Goal: Obtain resource: Download file/media

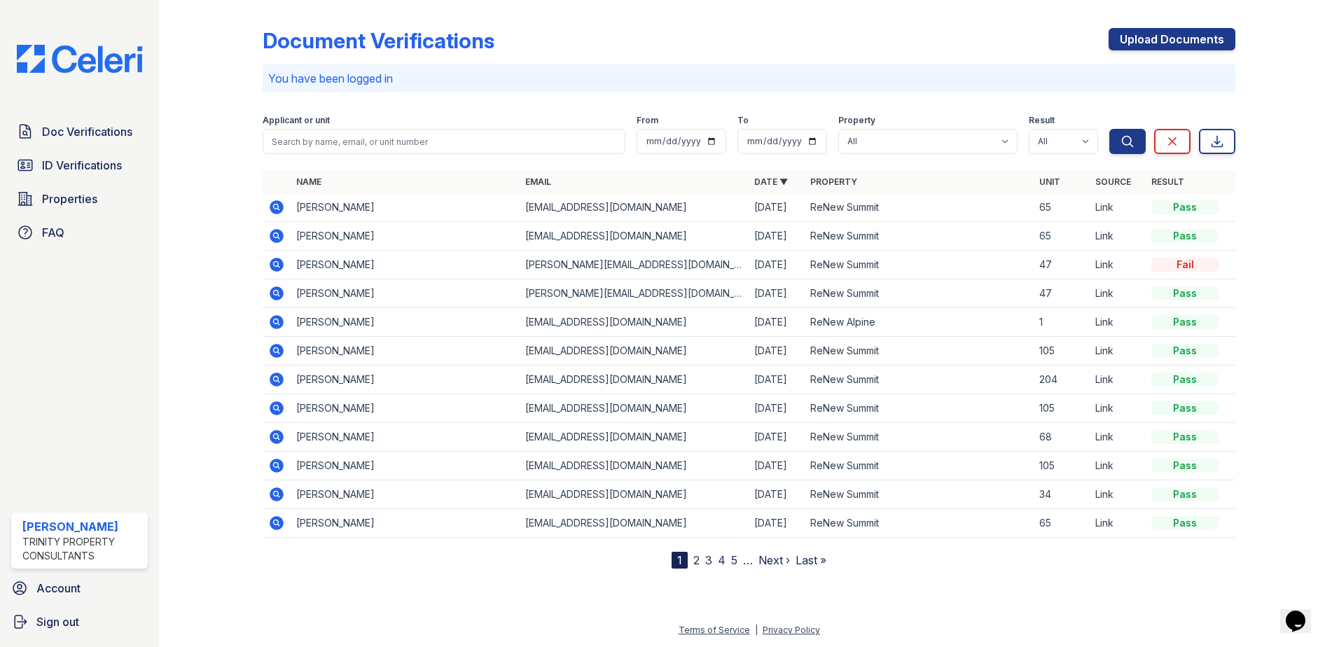
click at [275, 291] on icon at bounding box center [276, 293] width 17 height 17
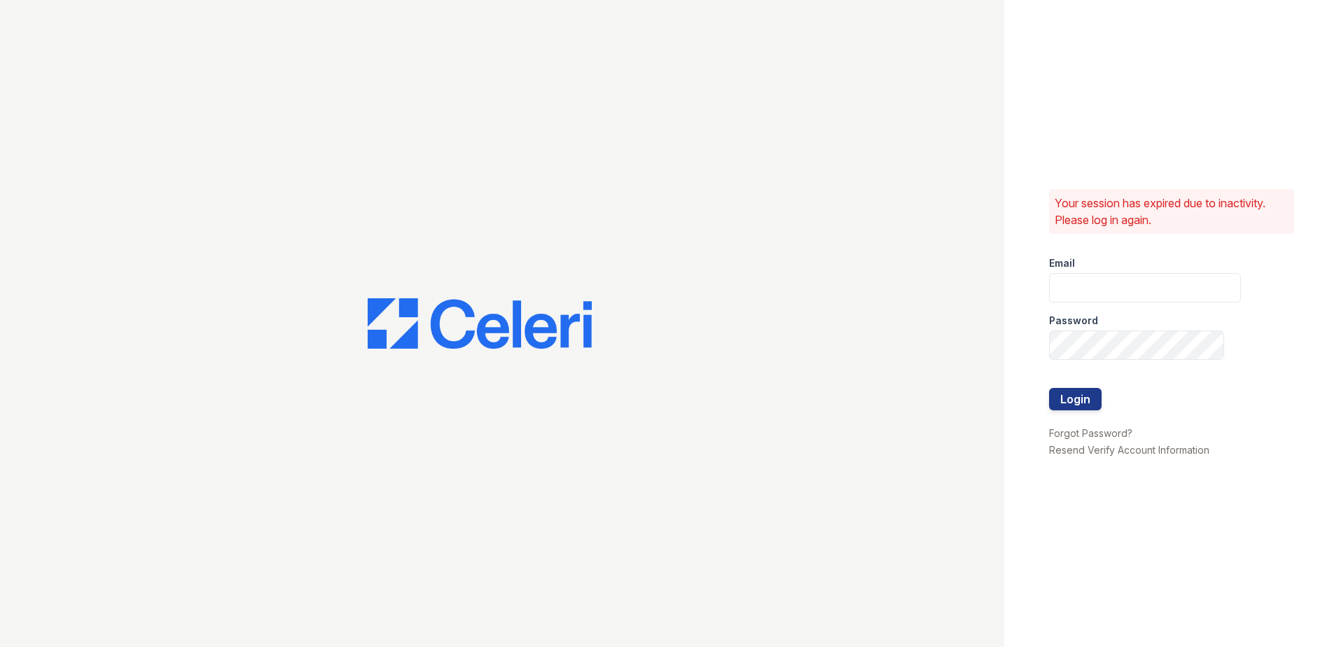
type input "ademary@trinity-pm.com"
click at [1225, 345] on div "Your session has expired due to inactivity. Please log in again. Email ademary@…" at bounding box center [1172, 323] width 335 height 647
click at [998, 346] on div "Your session has expired due to inactivity. Please log in again. Email ademary@…" at bounding box center [669, 323] width 1339 height 647
click at [1065, 401] on button "Login" at bounding box center [1075, 399] width 53 height 22
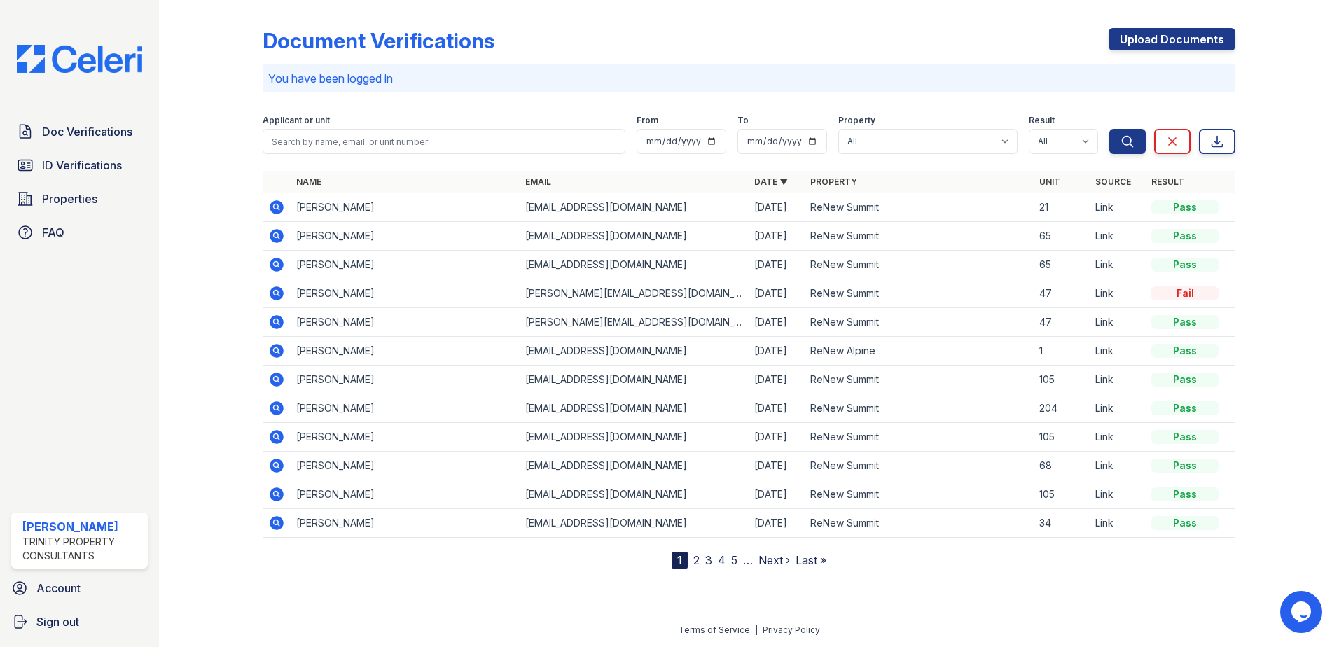
click at [275, 293] on icon at bounding box center [276, 293] width 4 height 4
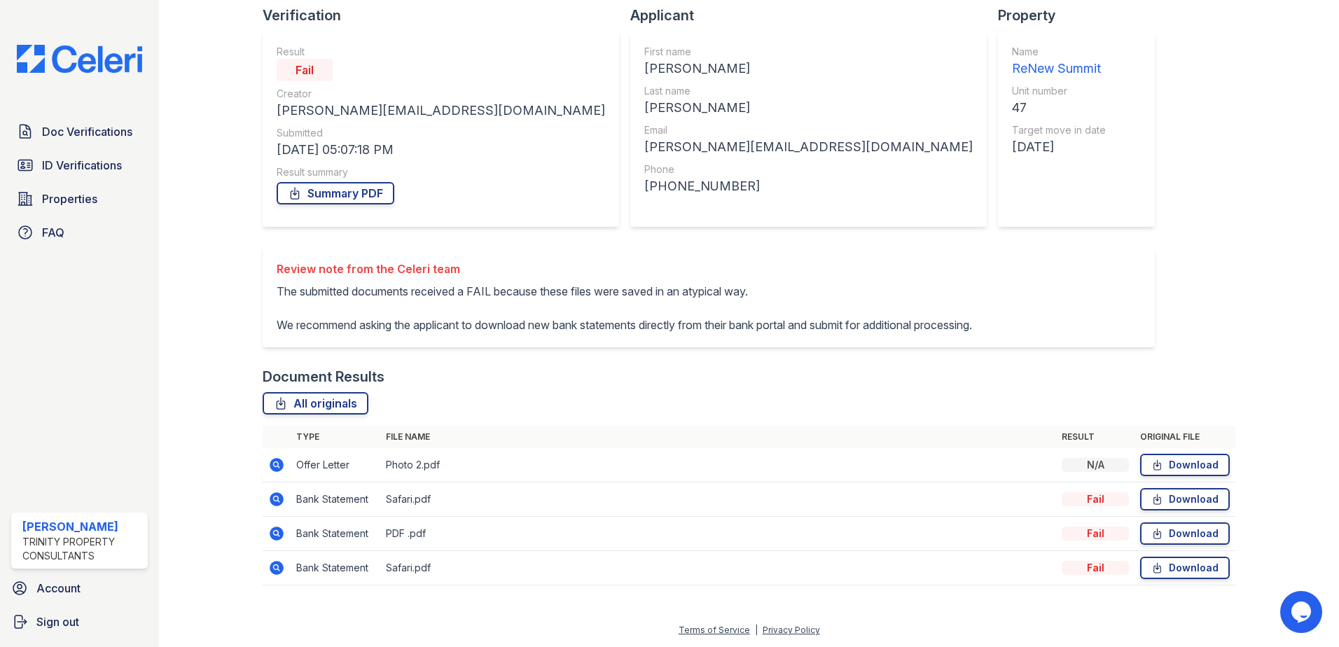
scroll to position [115, 0]
click at [1185, 497] on link "Download" at bounding box center [1185, 499] width 90 height 22
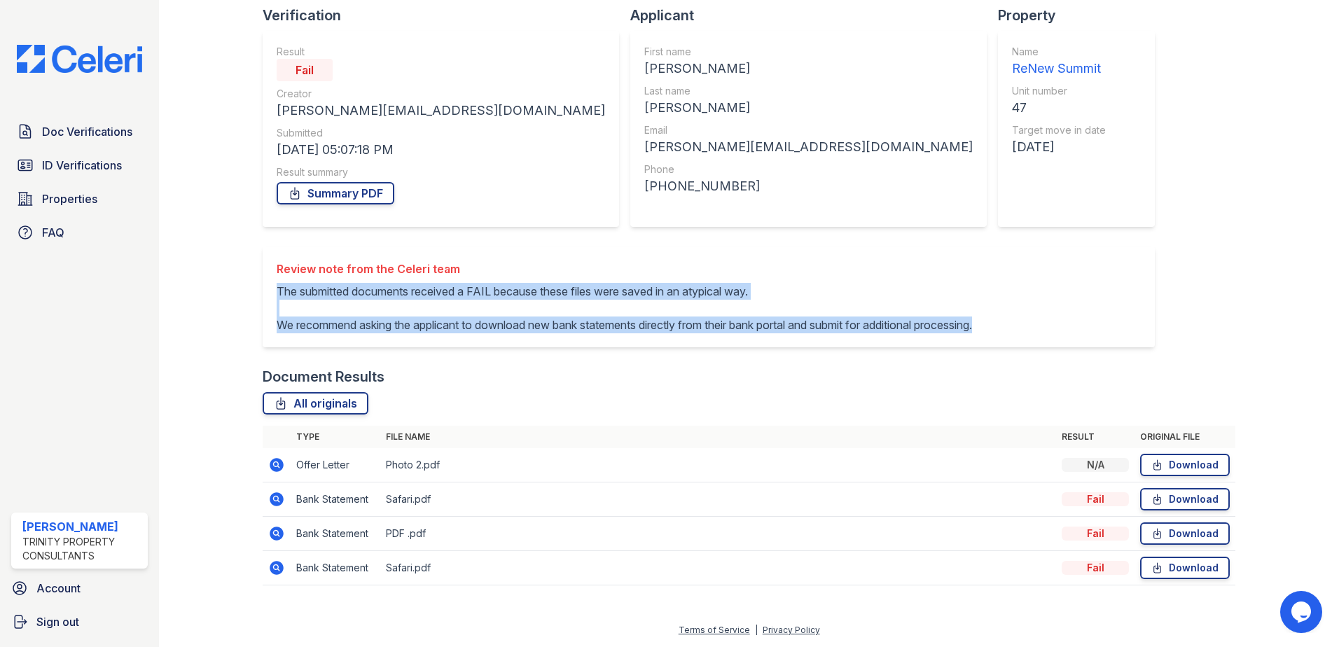
drag, startPoint x: 392, startPoint y: 325, endPoint x: 276, endPoint y: 277, distance: 125.3
click at [277, 283] on p "The submitted documents received a FAIL because these files were saved in an at…" at bounding box center [625, 308] width 696 height 50
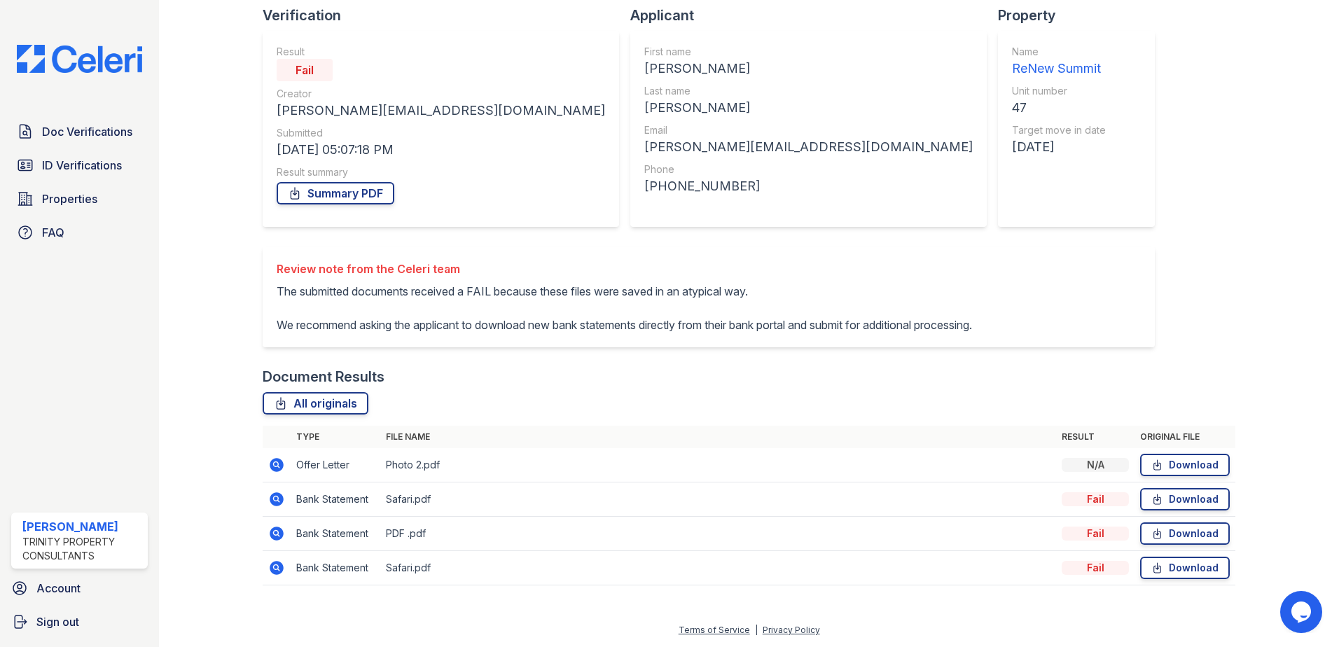
click at [1066, 324] on div "Document Verification 198765 All document verifications Verification Result Fai…" at bounding box center [749, 254] width 973 height 692
click at [1159, 466] on link "Download" at bounding box center [1185, 465] width 90 height 22
click at [111, 130] on span "Doc Verifications" at bounding box center [87, 131] width 90 height 17
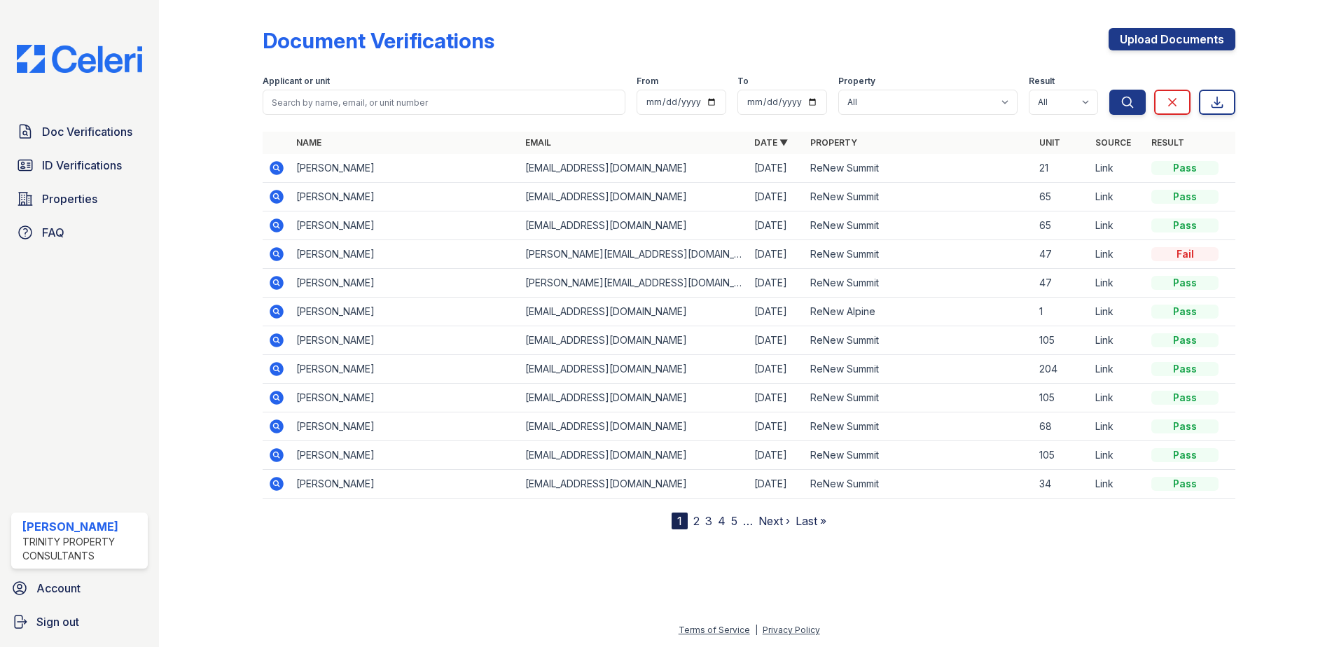
click at [276, 169] on icon at bounding box center [276, 167] width 4 height 4
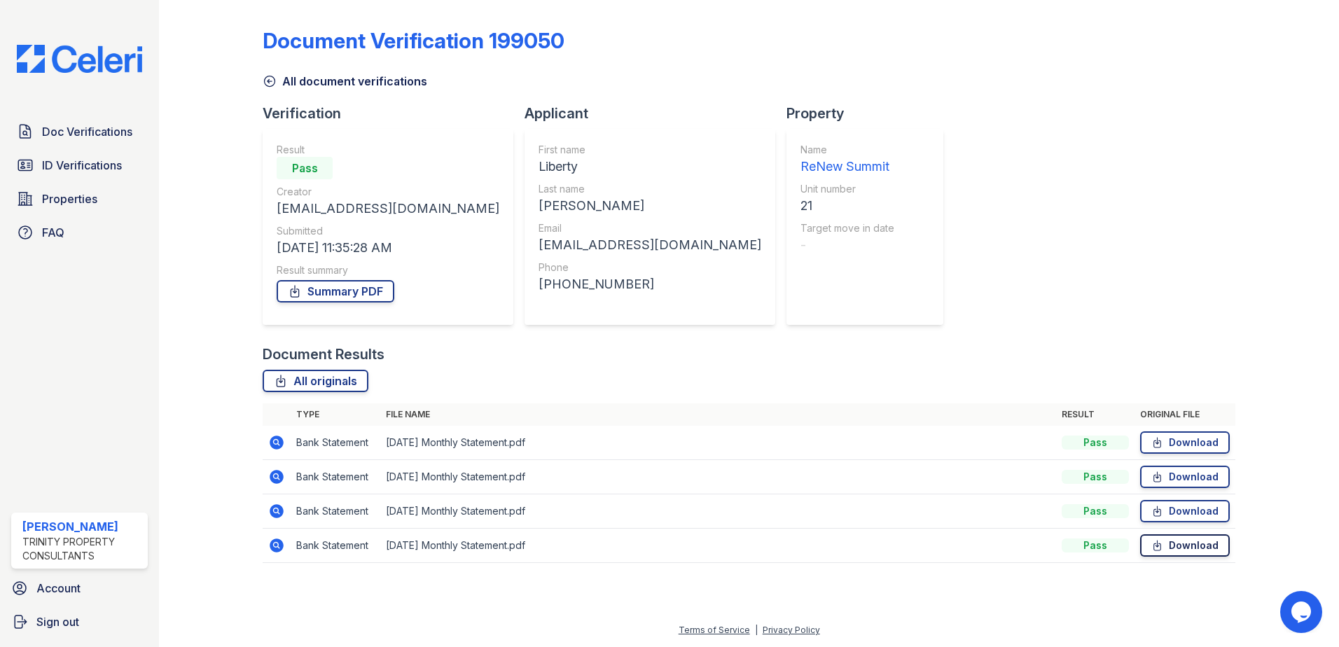
click at [1171, 548] on link "Download" at bounding box center [1185, 546] width 90 height 22
click at [88, 138] on span "Doc Verifications" at bounding box center [87, 131] width 90 height 17
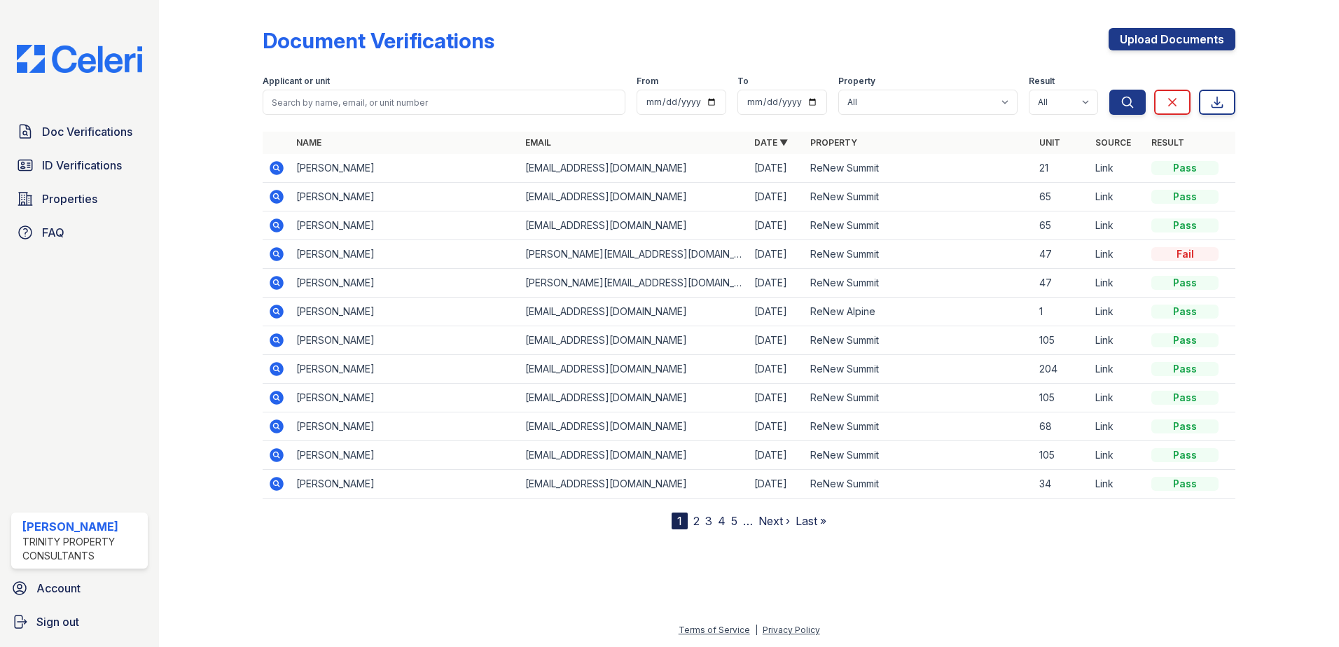
click at [279, 196] on icon at bounding box center [276, 196] width 17 height 17
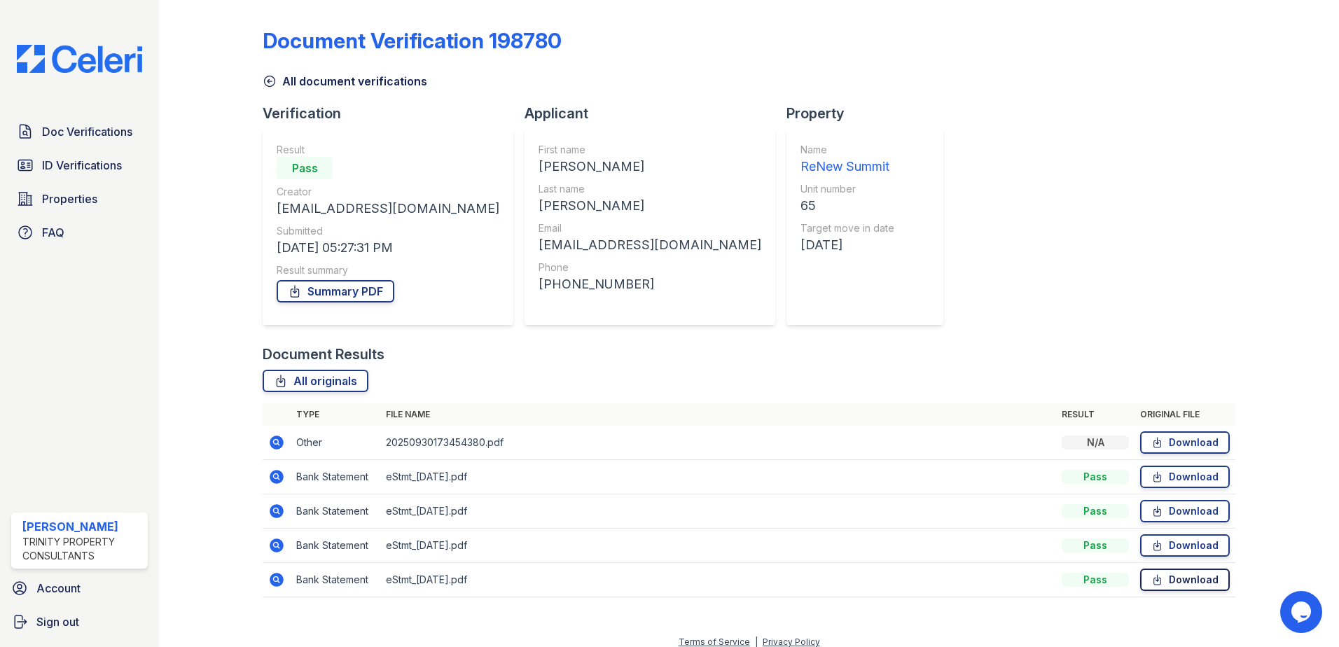
click at [1154, 577] on icon at bounding box center [1158, 580] width 12 height 14
click at [1158, 475] on link "Download" at bounding box center [1185, 477] width 90 height 22
click at [1181, 446] on link "Download" at bounding box center [1185, 443] width 90 height 22
click at [84, 139] on span "Doc Verifications" at bounding box center [87, 131] width 90 height 17
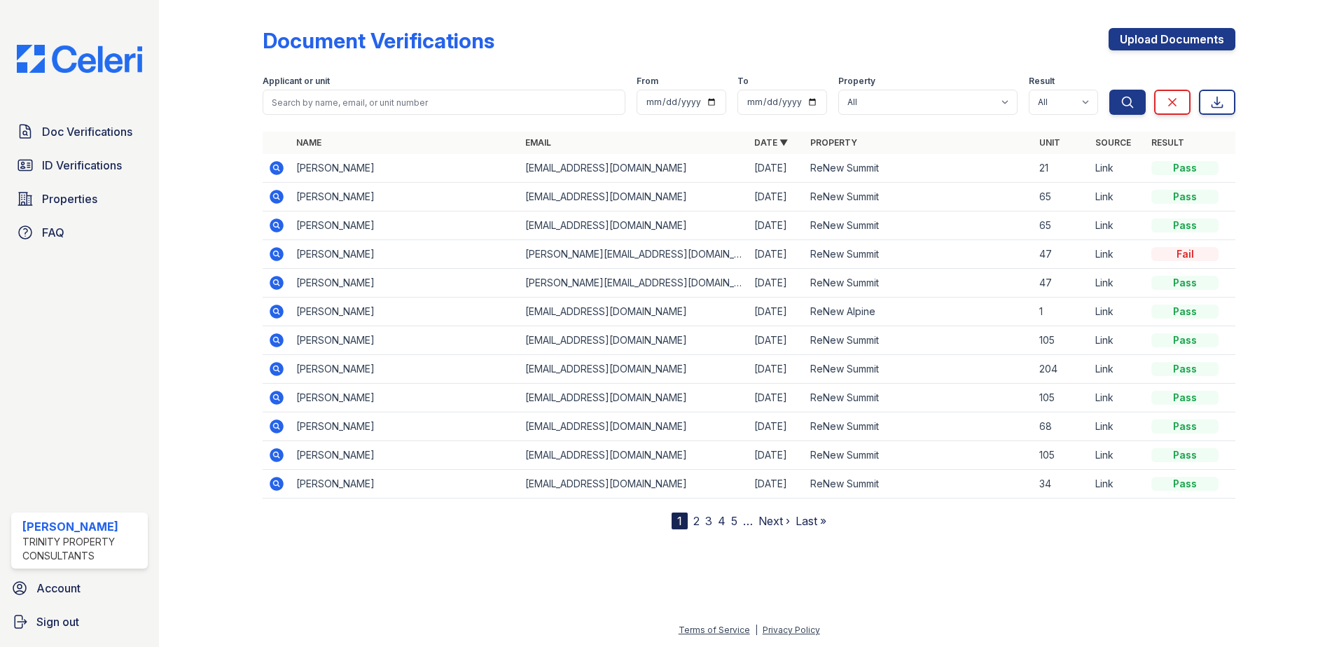
click at [278, 226] on icon at bounding box center [276, 225] width 17 height 17
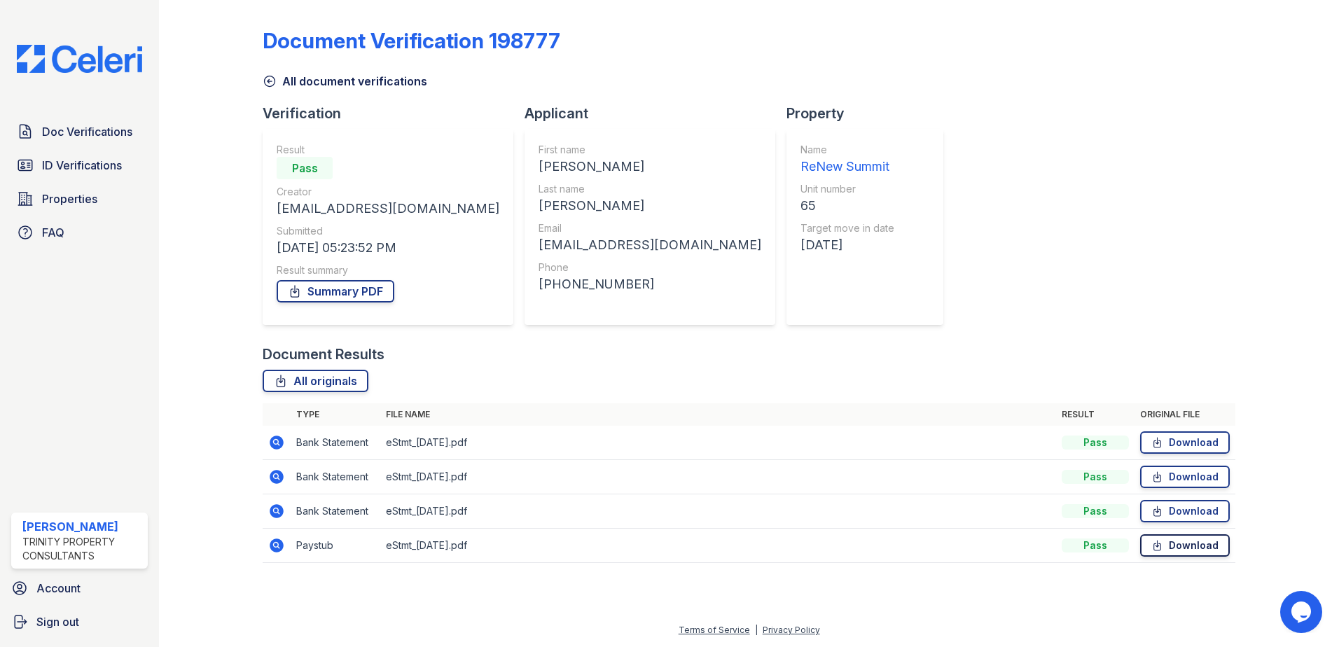
click at [1180, 539] on link "Download" at bounding box center [1185, 546] width 90 height 22
